Goal: Task Accomplishment & Management: Use online tool/utility

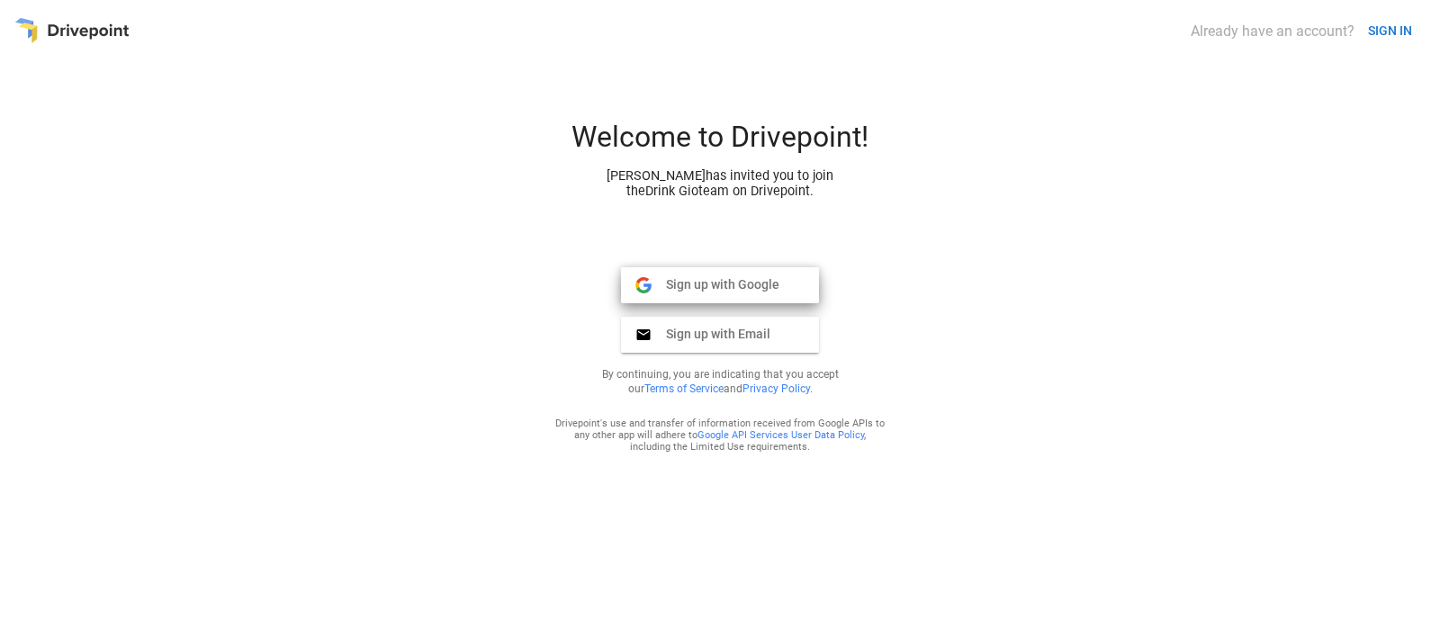
click at [671, 289] on span "Sign up with Google" at bounding box center [716, 284] width 128 height 16
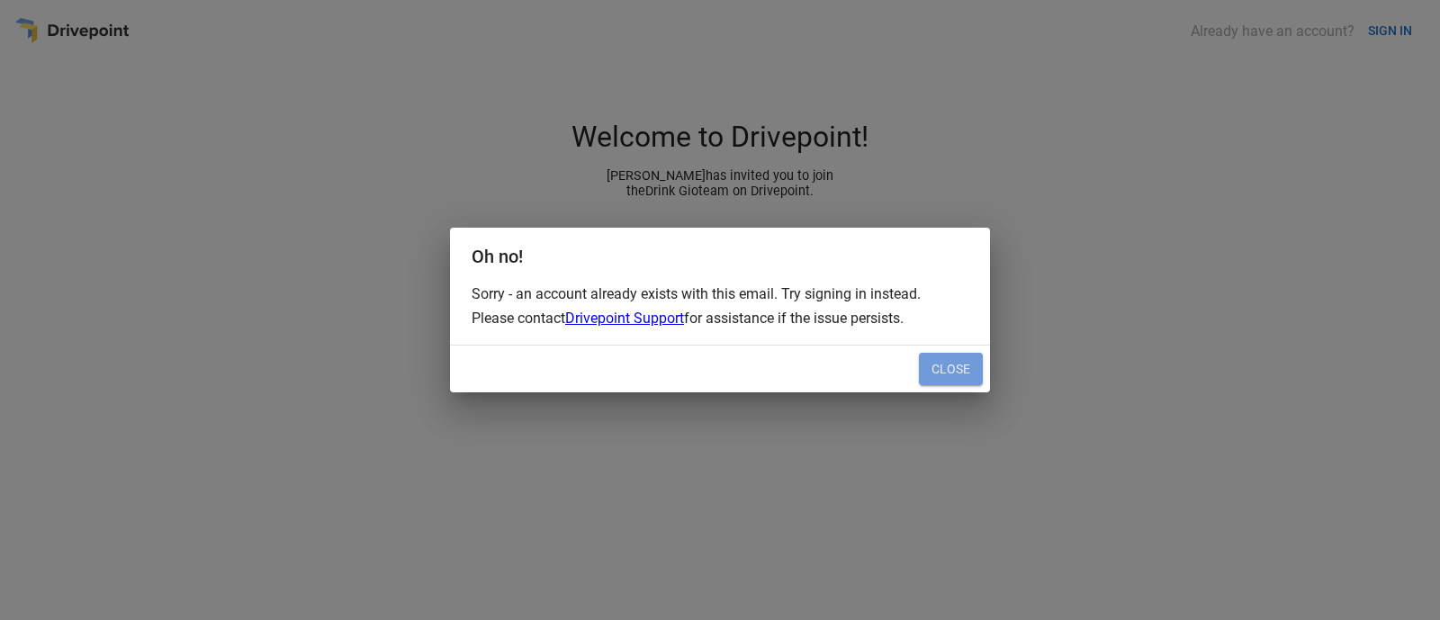
click at [957, 359] on button "Close" at bounding box center [951, 369] width 64 height 32
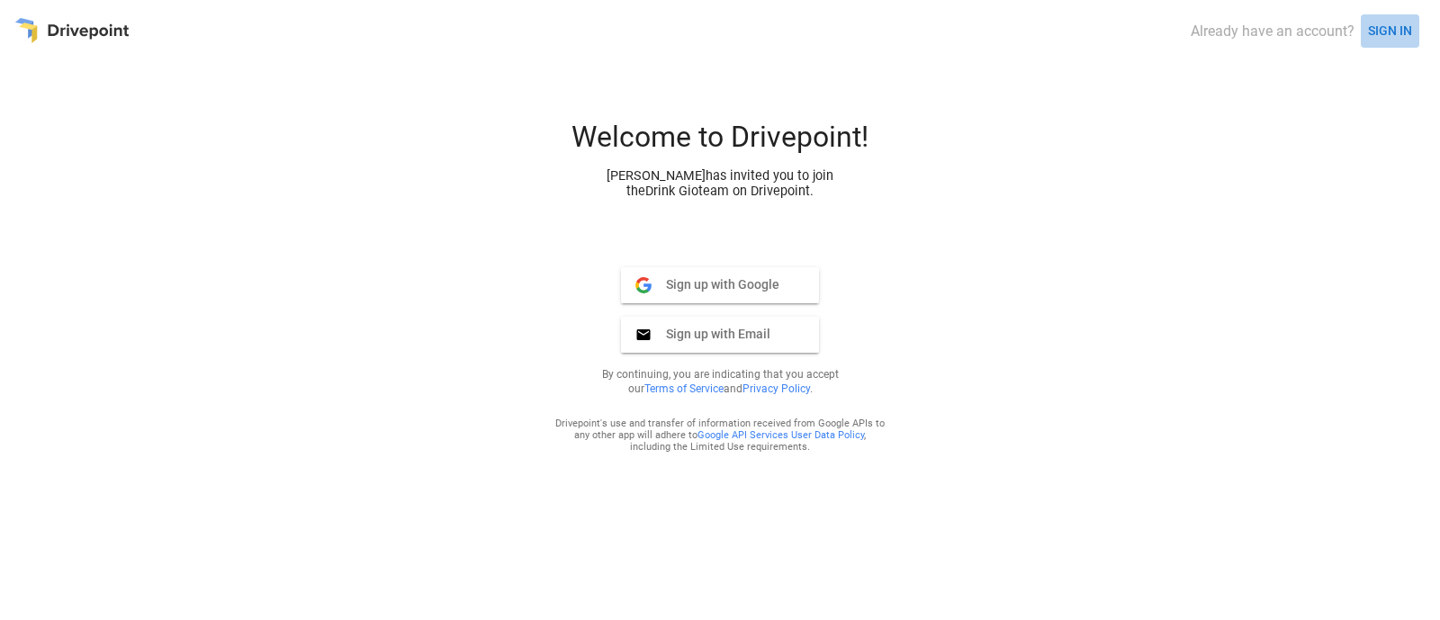
click at [1386, 37] on button "SIGN IN" at bounding box center [1390, 30] width 58 height 33
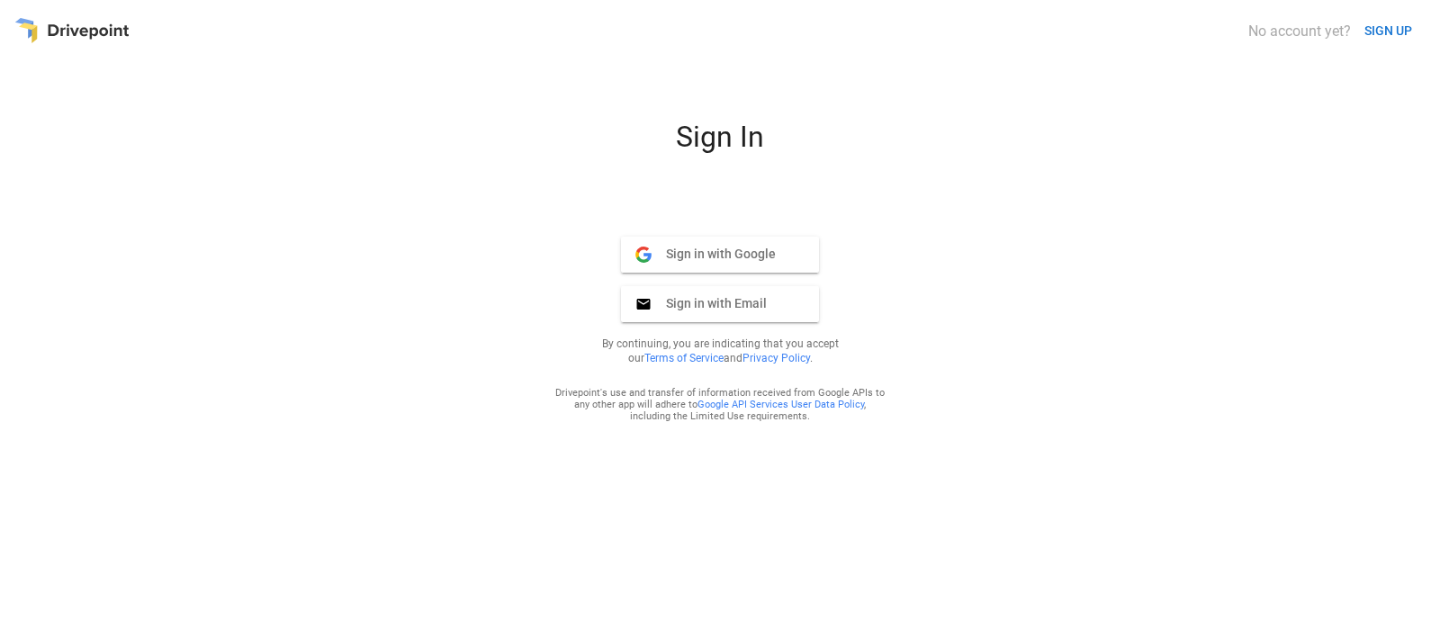
click at [688, 250] on span "Sign in with Google" at bounding box center [714, 254] width 124 height 16
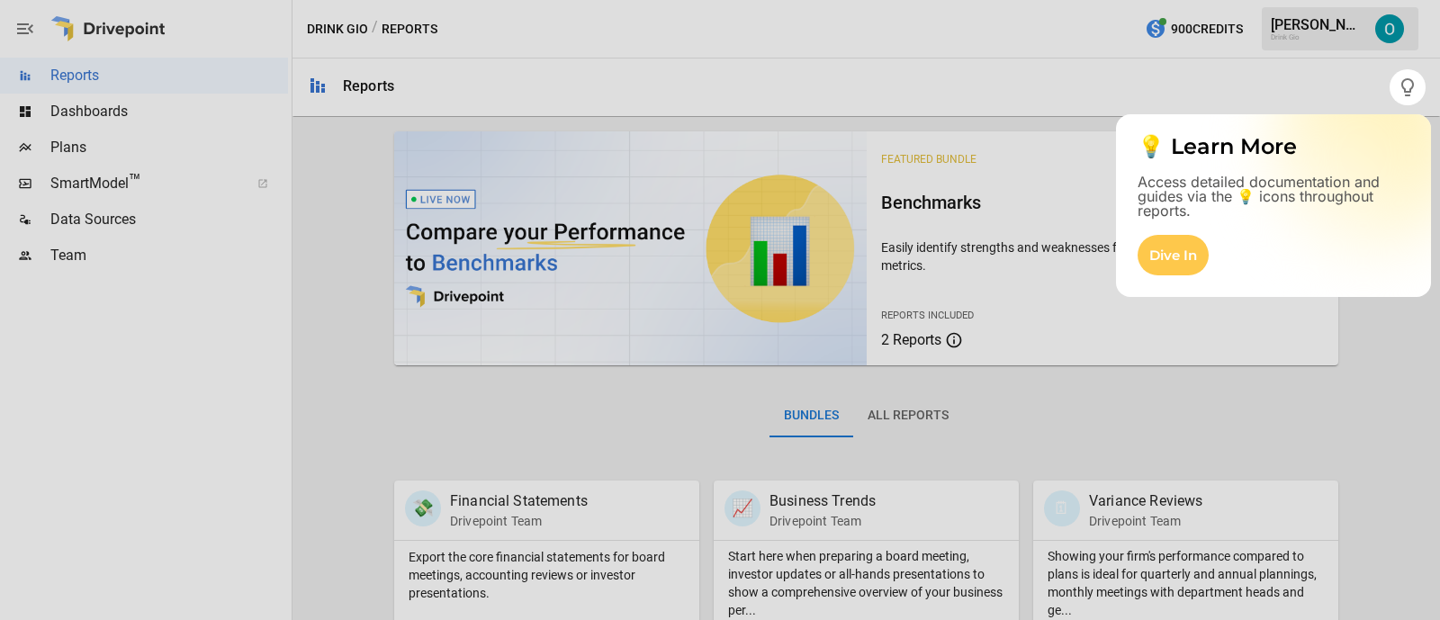
click at [810, 96] on div at bounding box center [695, 310] width 1390 height 620
click at [320, 295] on div at bounding box center [720, 362] width 1440 height 515
click at [1263, 346] on div at bounding box center [720, 362] width 1440 height 515
click at [230, 305] on div at bounding box center [720, 362] width 1440 height 515
click at [126, 119] on div at bounding box center [720, 362] width 1440 height 515
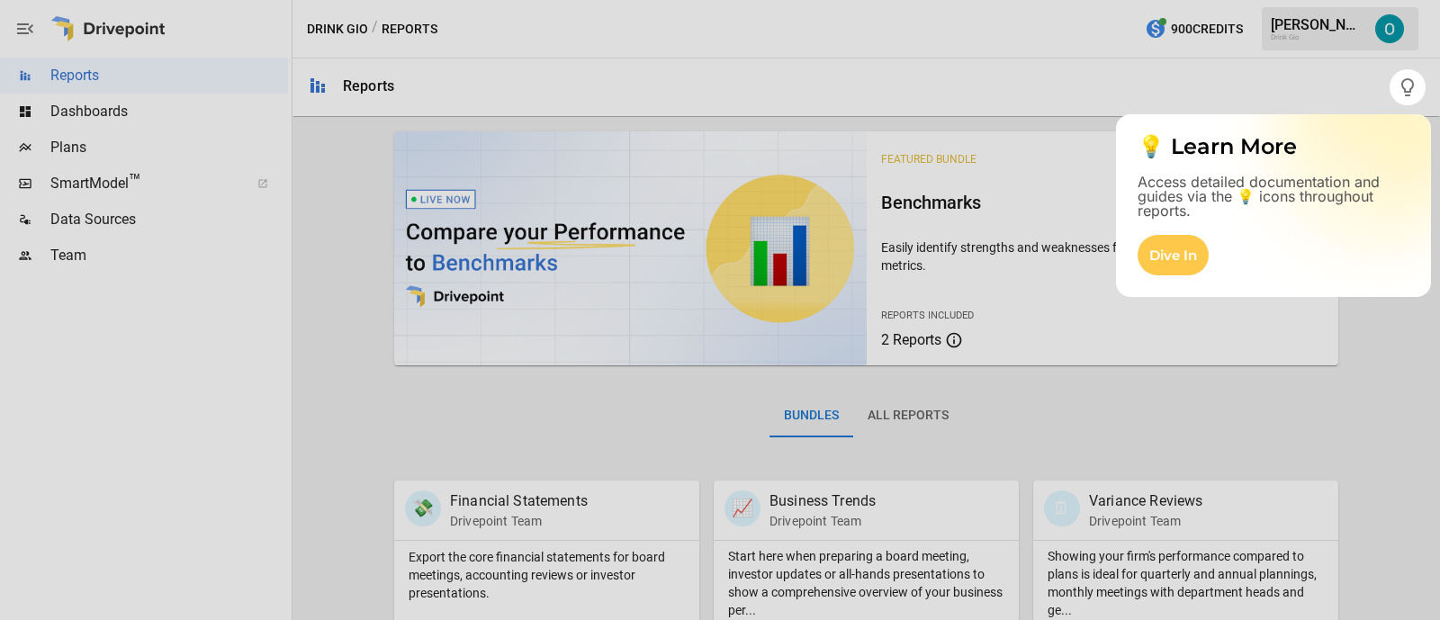
click at [126, 119] on div at bounding box center [720, 362] width 1440 height 515
click at [1174, 250] on div "Dive In" at bounding box center [1173, 255] width 71 height 40
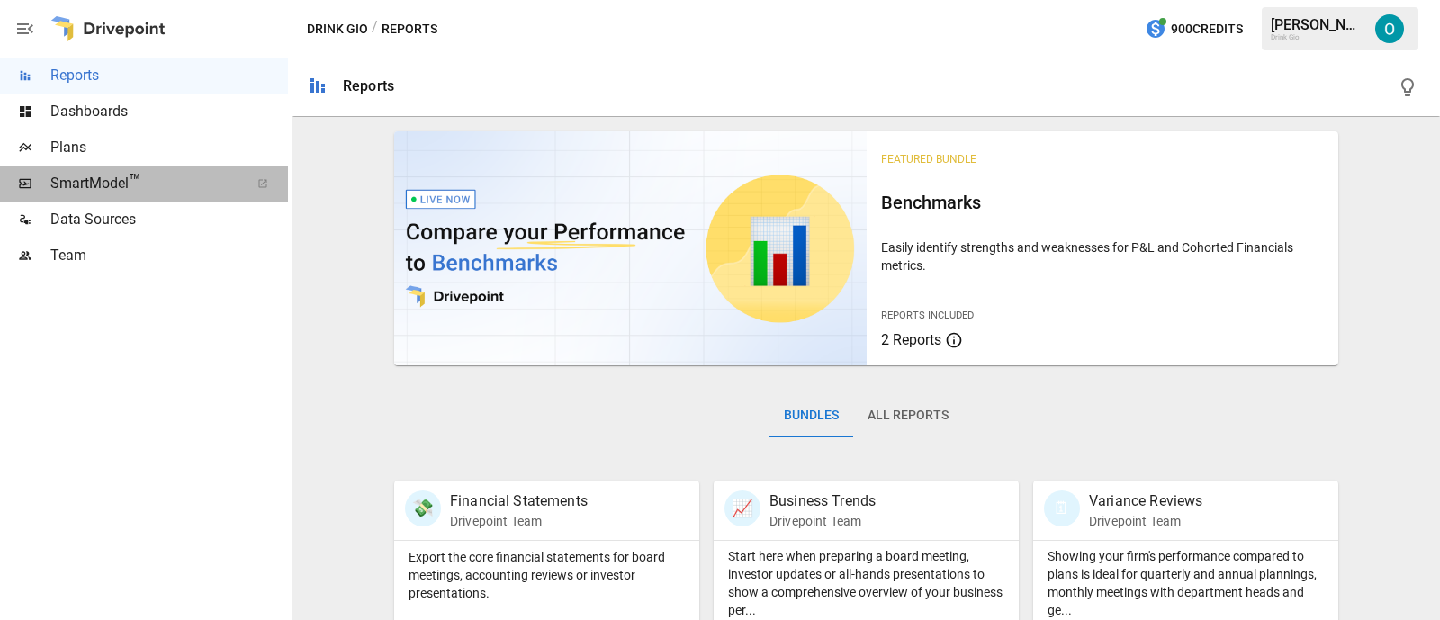
click at [95, 176] on span "SmartModel ™" at bounding box center [143, 184] width 187 height 22
